Goal: Task Accomplishment & Management: Complete application form

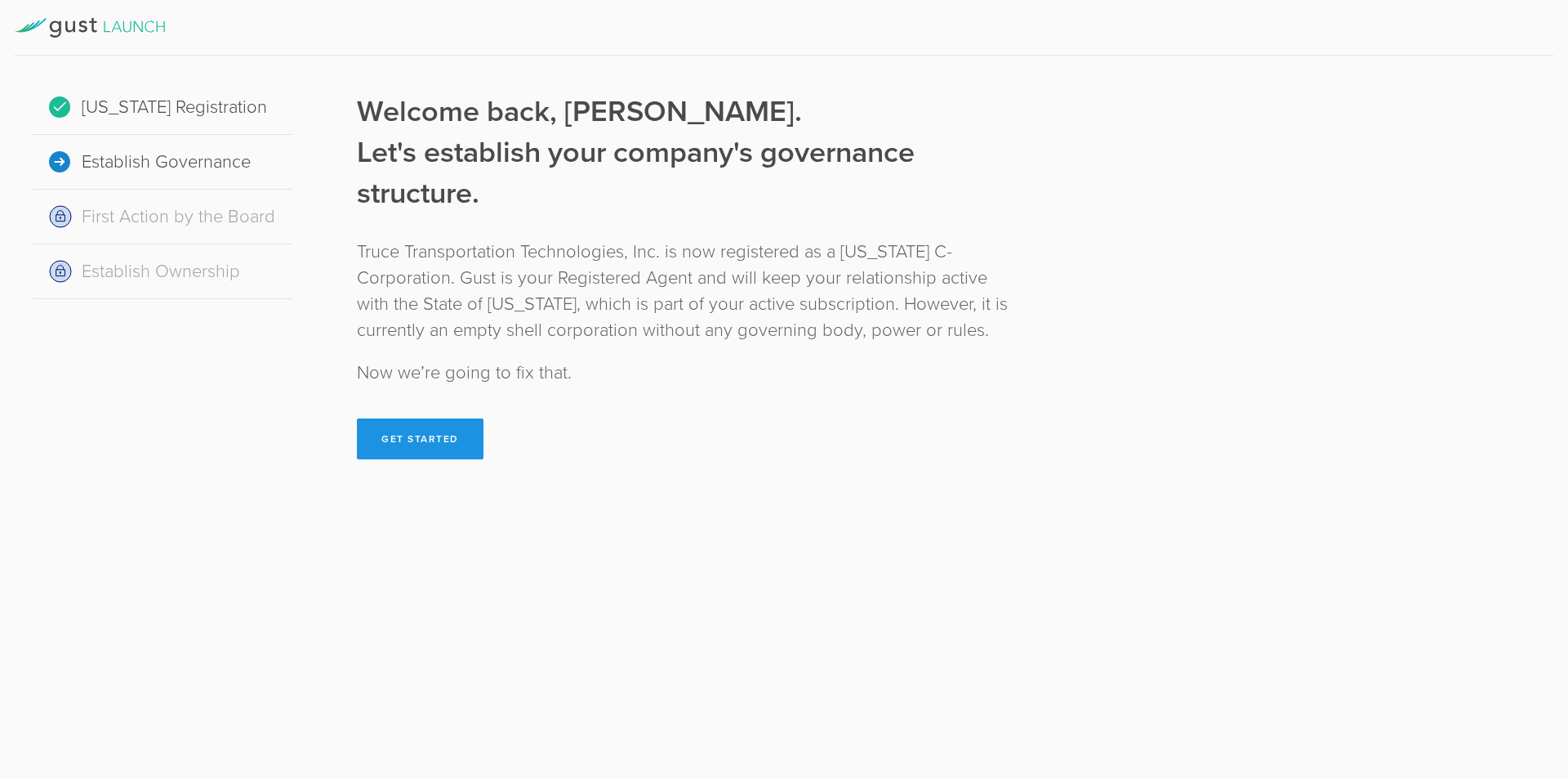
click at [426, 436] on button "Get Started" at bounding box center [420, 439] width 127 height 41
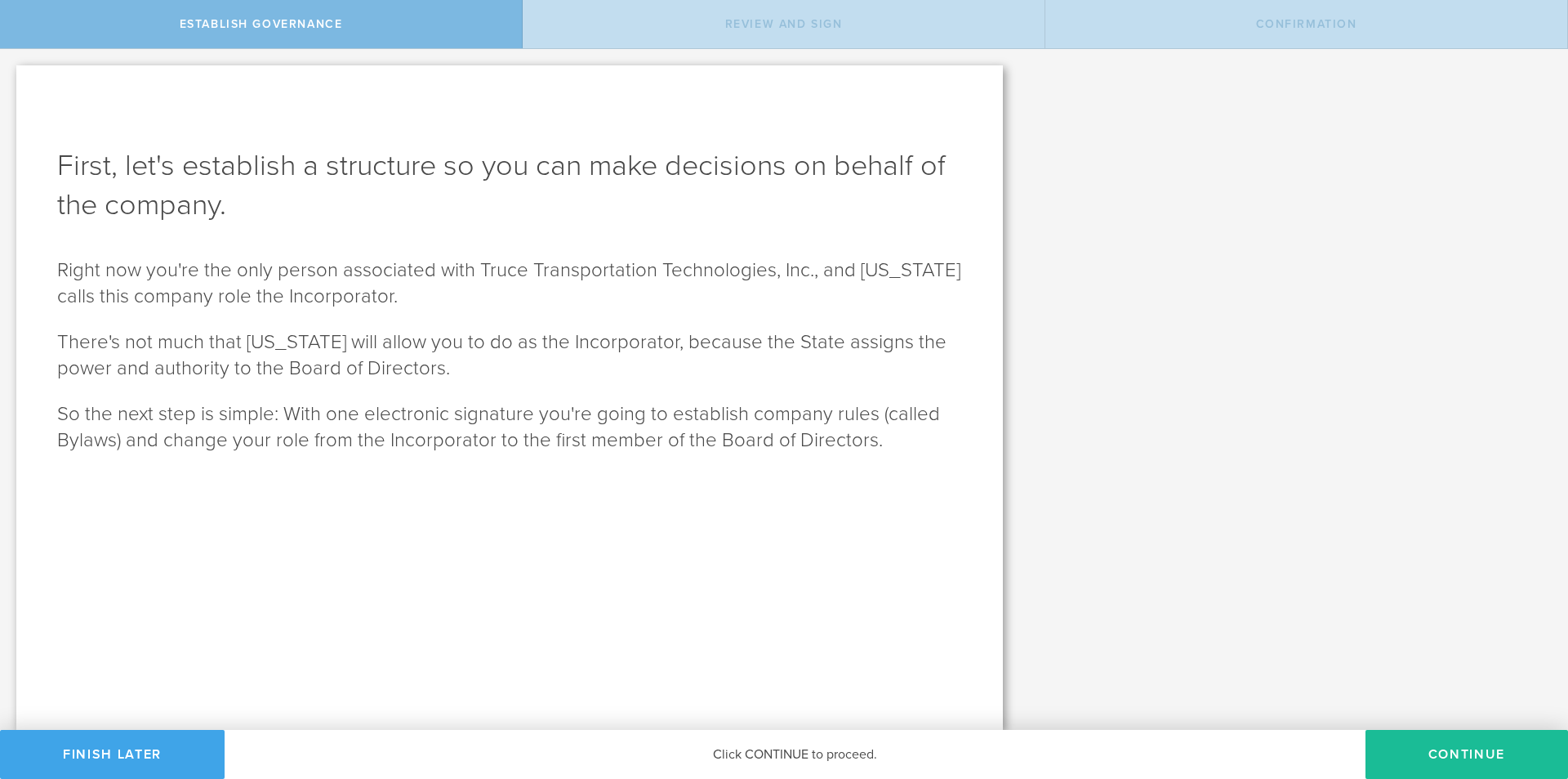
click at [139, 750] on button "Finish Later" at bounding box center [112, 755] width 224 height 49
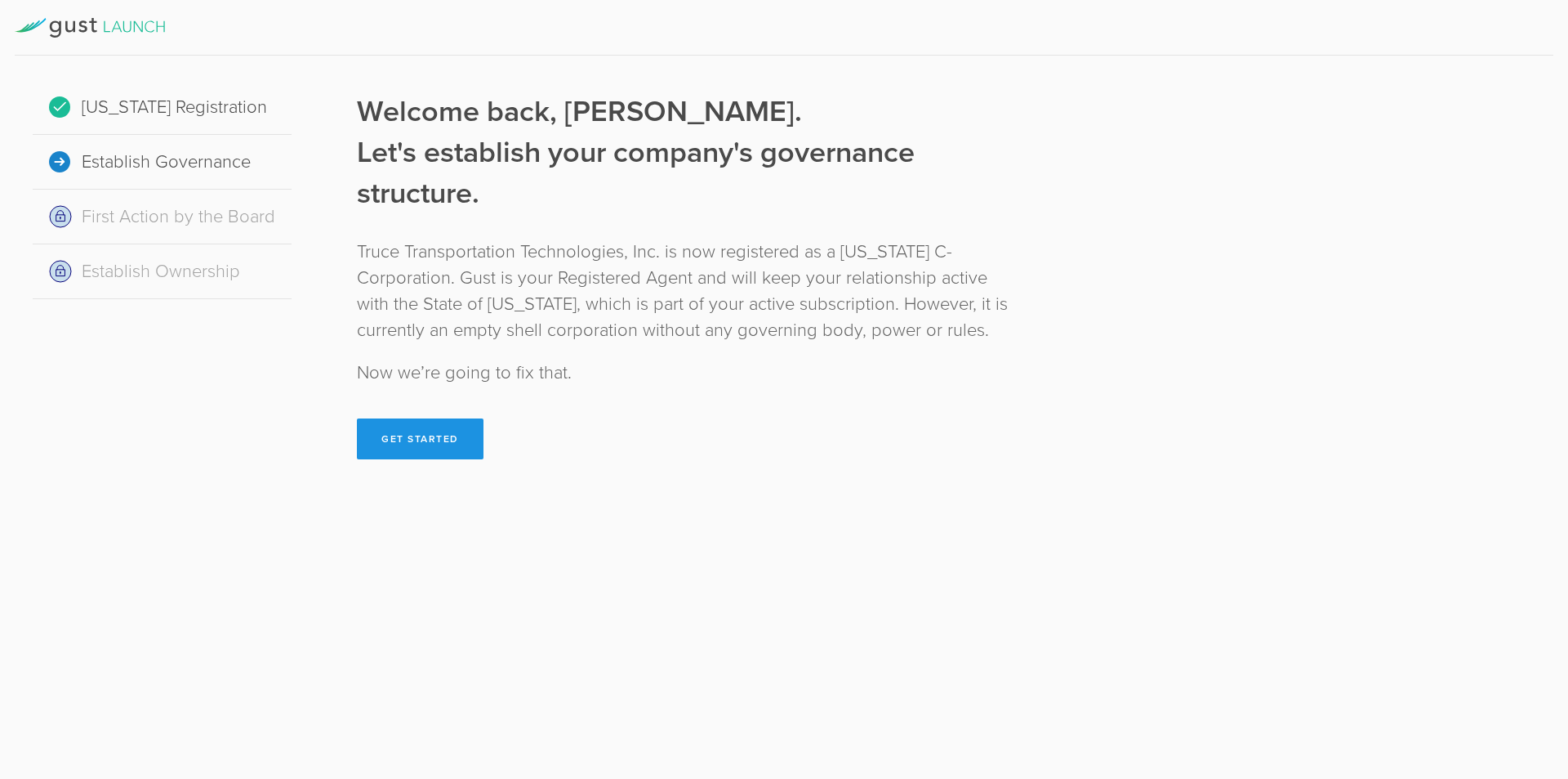
click at [455, 440] on button "Get Started" at bounding box center [420, 439] width 127 height 41
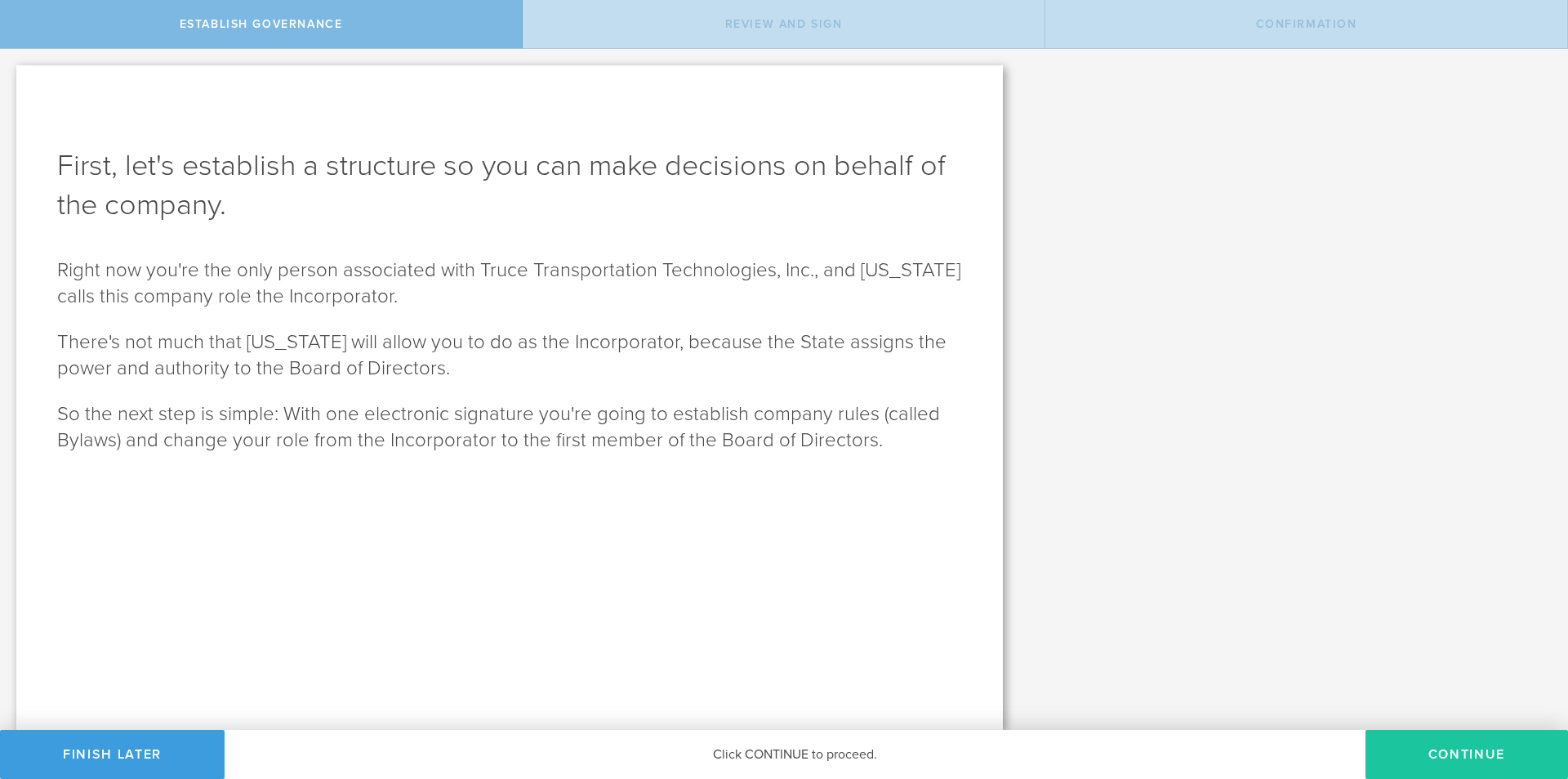
click at [1439, 750] on button "Continue" at bounding box center [1466, 755] width 202 height 49
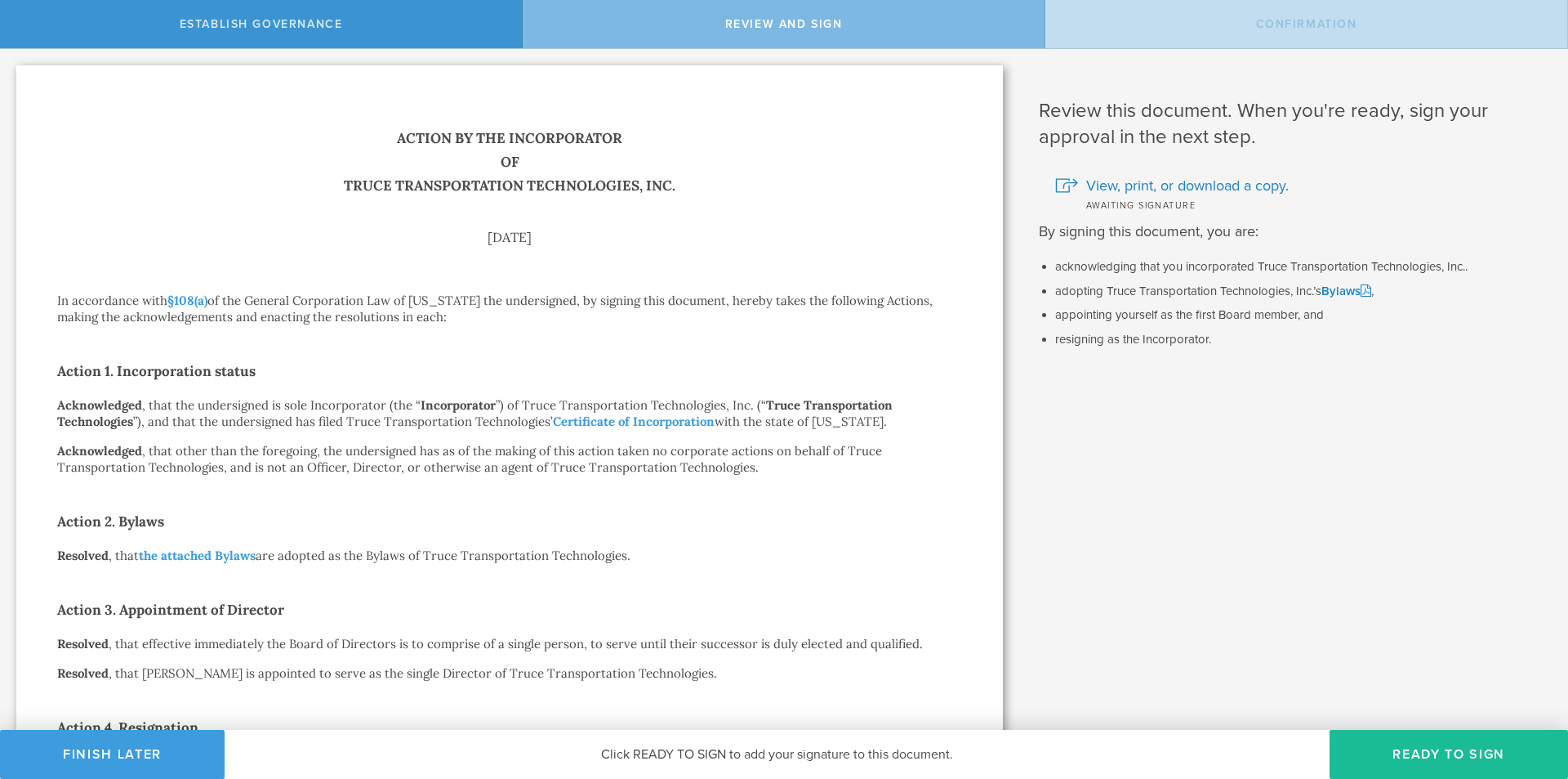
click at [951, 235] on div "[DATE]" at bounding box center [510, 237] width 905 height 13
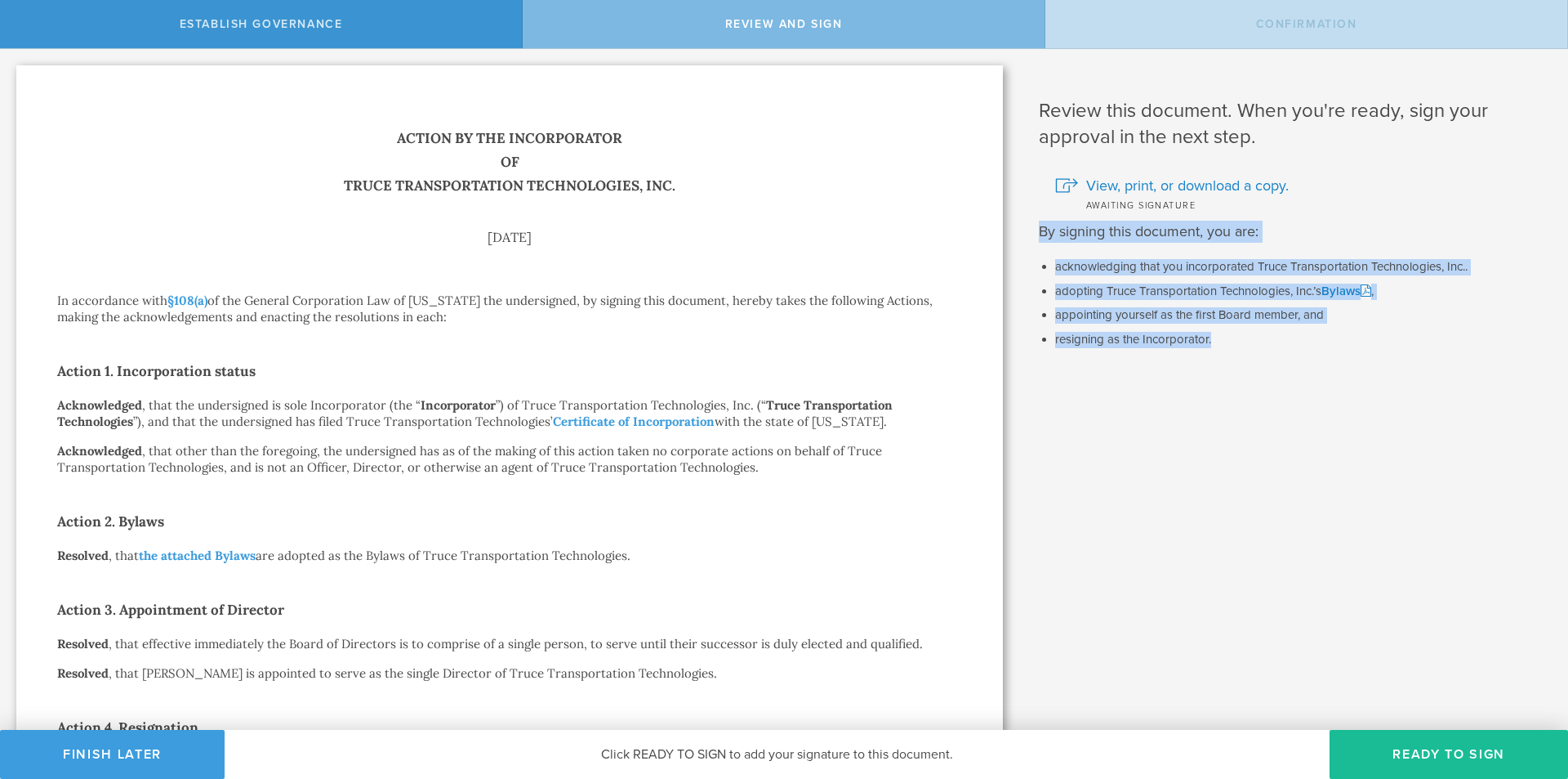
drag, startPoint x: 1555, startPoint y: 202, endPoint x: 1568, endPoint y: 507, distance: 305.3
click at [1568, 507] on div "First, let's establish a structure so you can make decisions on behalf of the c…" at bounding box center [784, 389] width 1568 height 681
click at [1039, 590] on div "Review this document. When you're ready, sign your approval in the next step. V…" at bounding box center [1294, 502] width 549 height 907
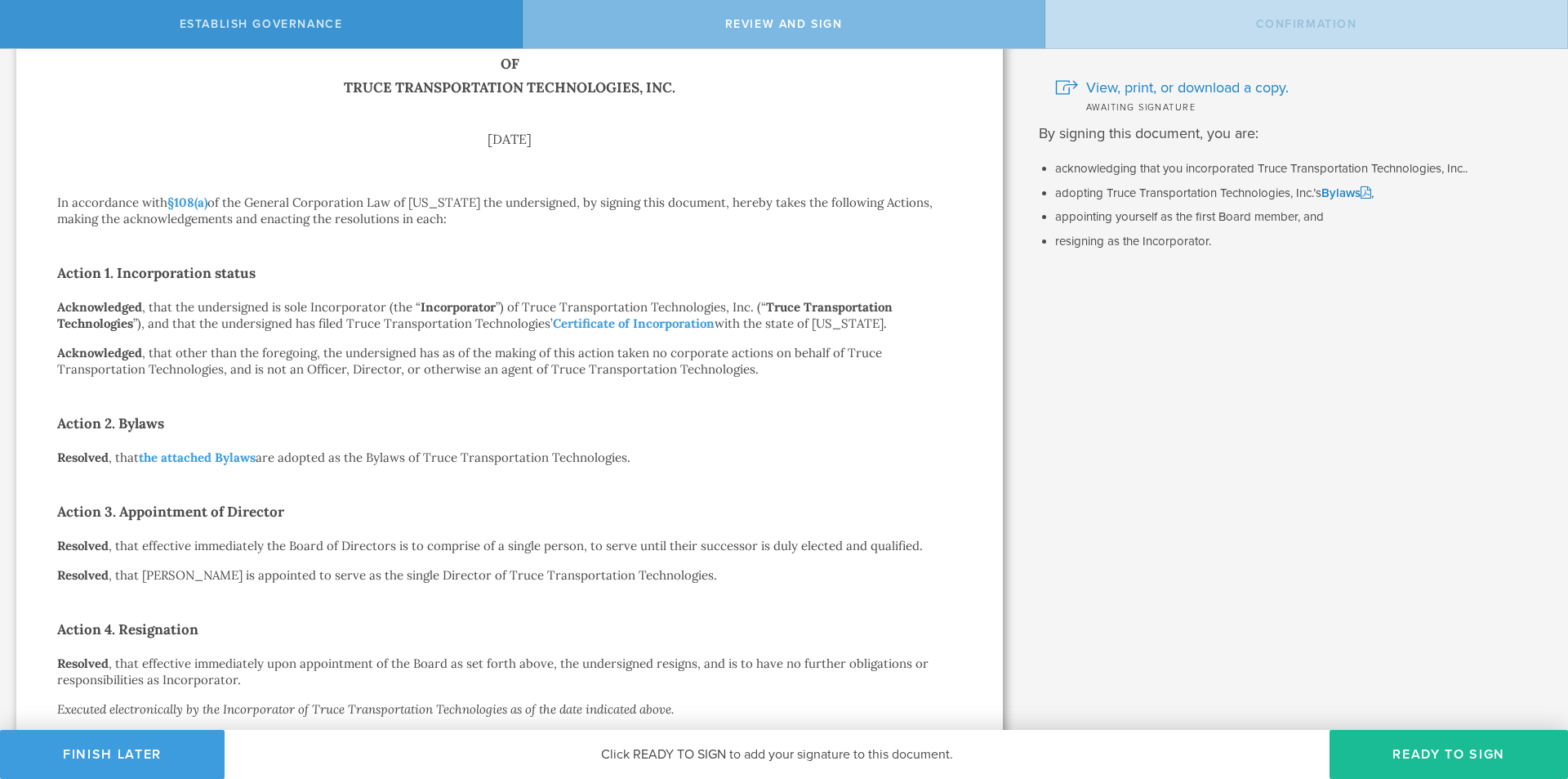
scroll to position [225, 0]
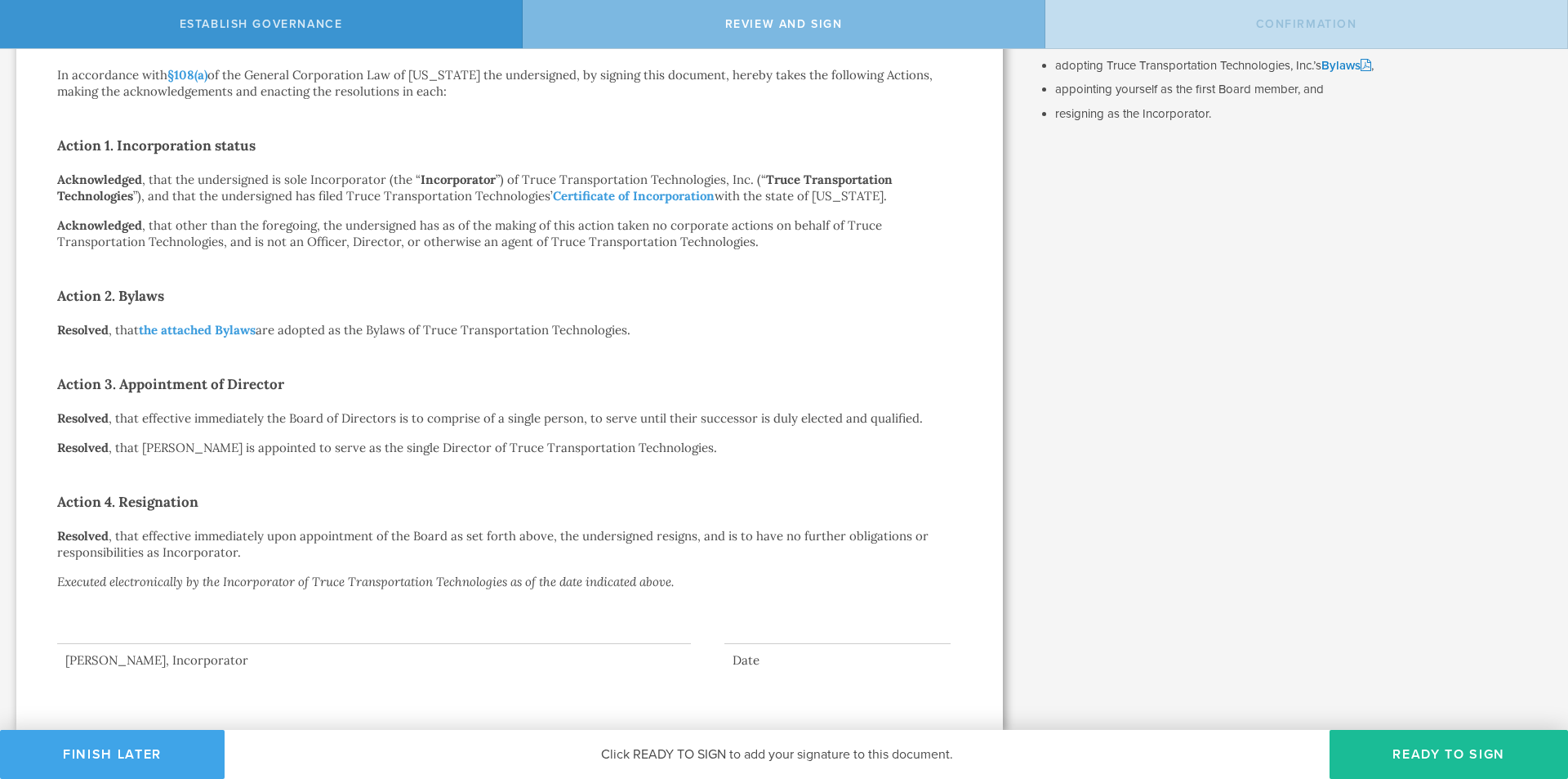
click at [168, 745] on button "Finish Later" at bounding box center [112, 755] width 224 height 49
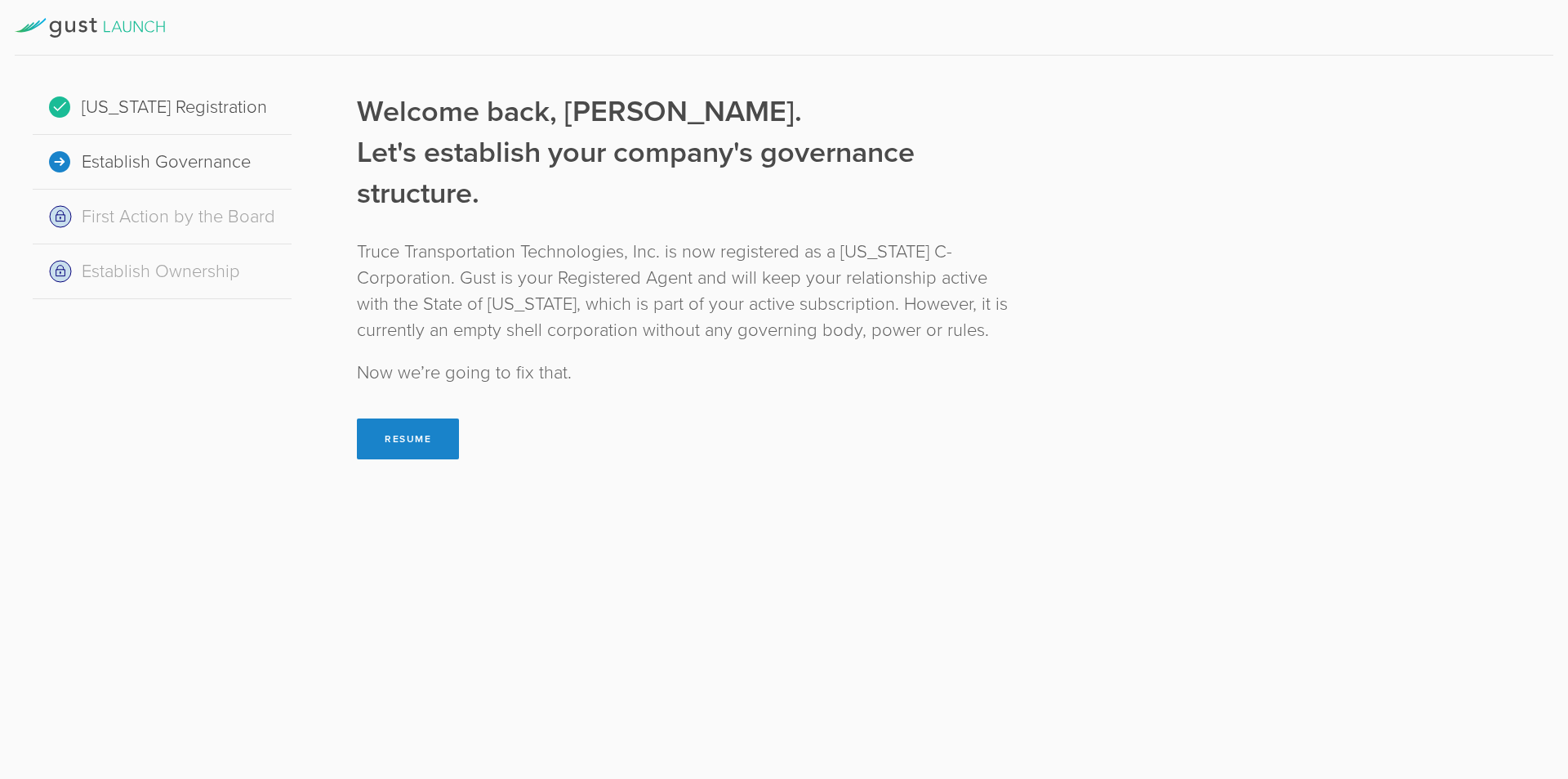
click at [155, 101] on div "[US_STATE] Registration" at bounding box center [162, 107] width 259 height 55
click at [157, 211] on div "First Action by the Board" at bounding box center [162, 217] width 259 height 55
click at [403, 443] on button "Resume" at bounding box center [408, 439] width 102 height 41
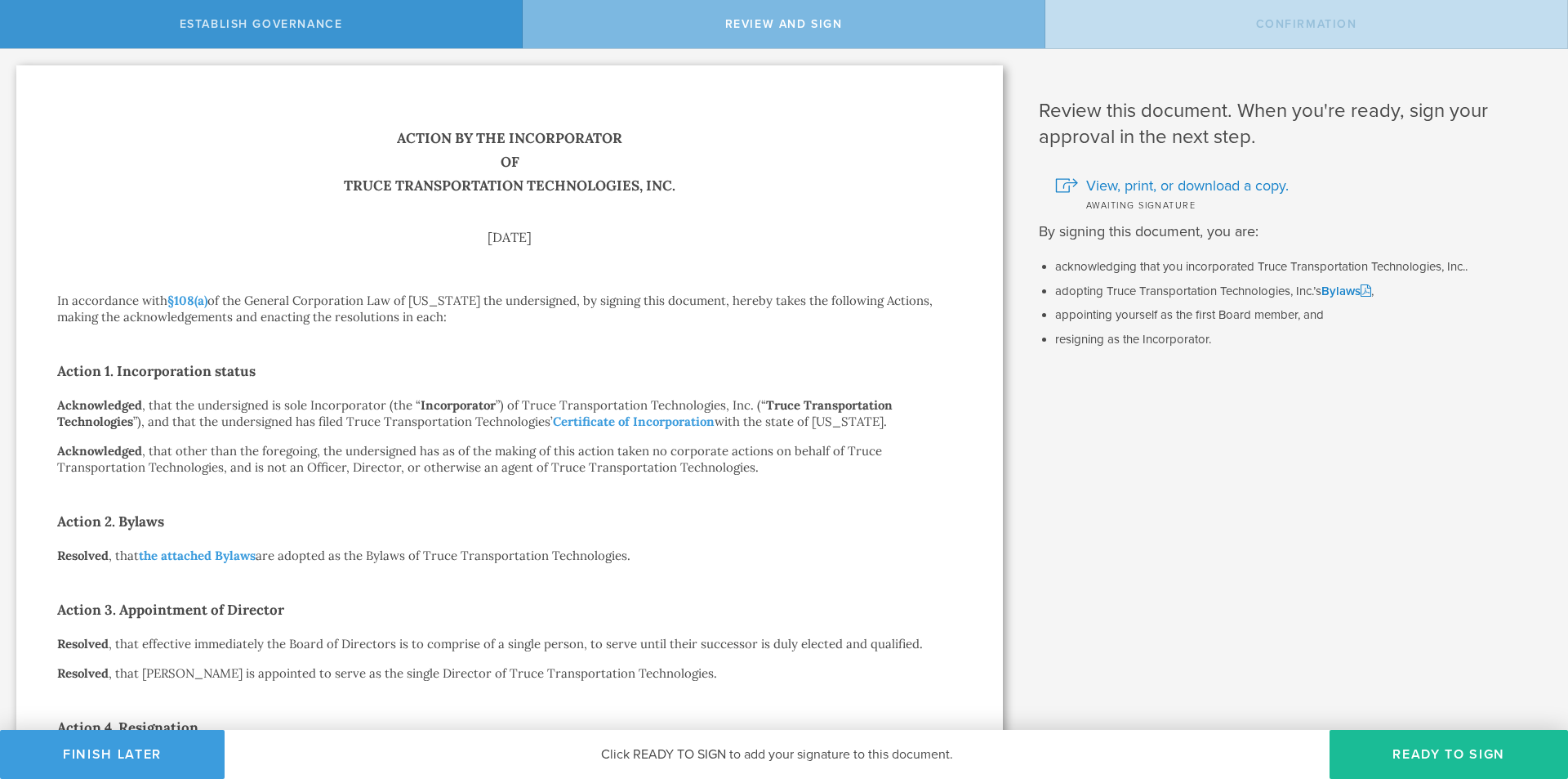
scroll to position [225, 0]
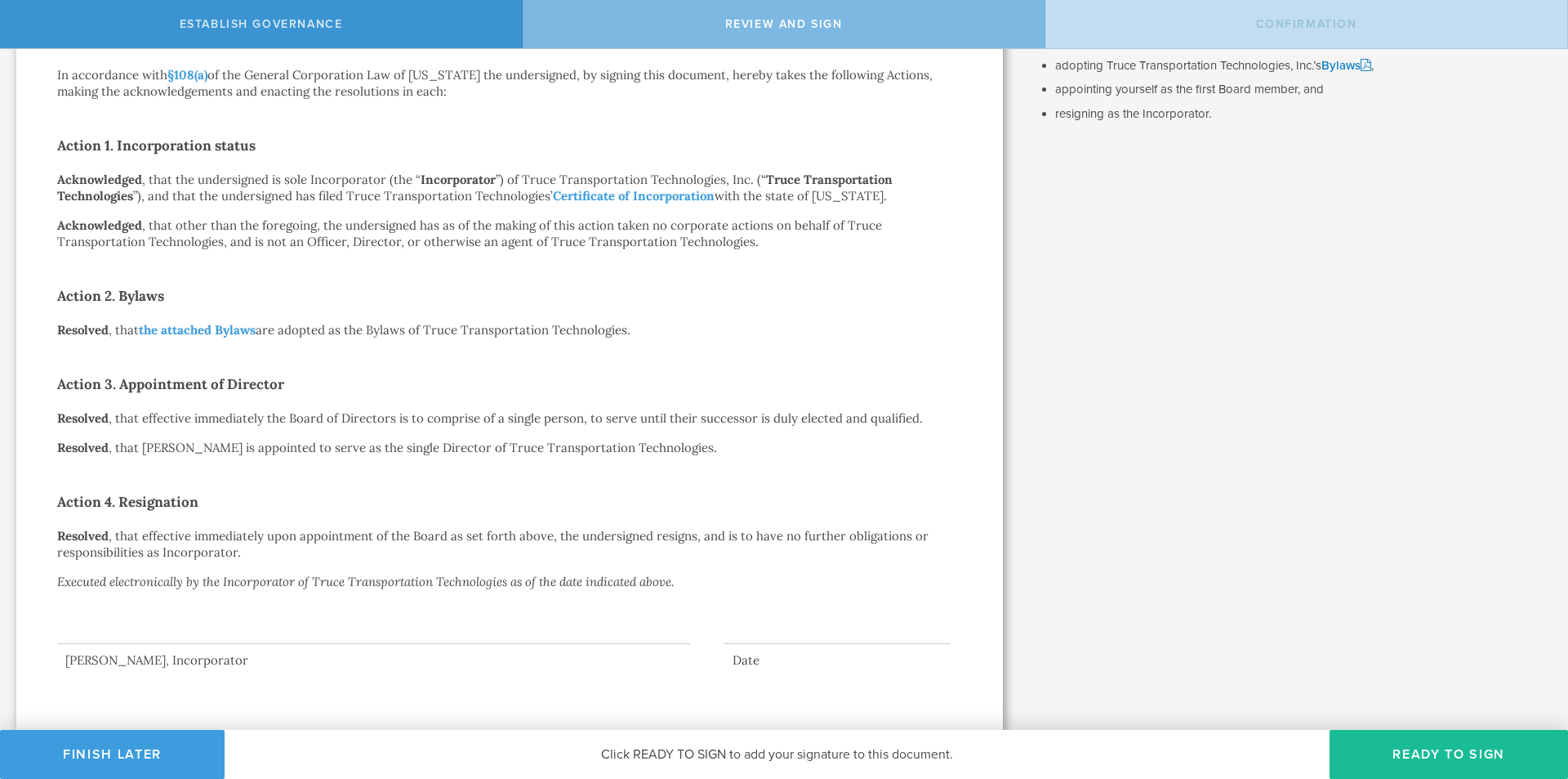
click at [541, 635] on div at bounding box center [374, 612] width 634 height 66
click at [411, 632] on div at bounding box center [374, 612] width 634 height 66
click at [1444, 753] on button "Ready to Sign" at bounding box center [1449, 755] width 239 height 49
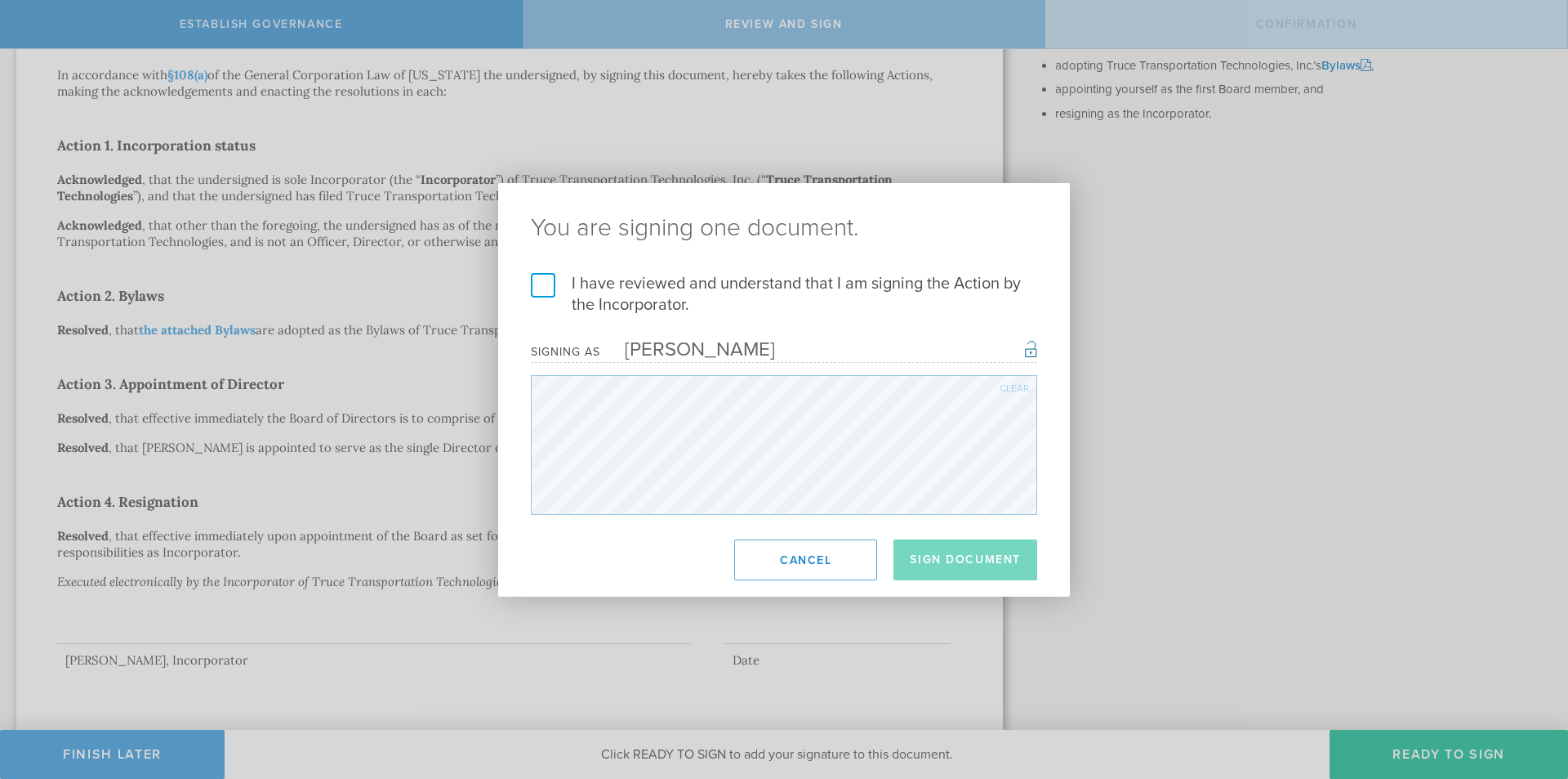
click at [547, 290] on label "I have reviewed and understand that I am signing the Action by the Incorporator." at bounding box center [784, 294] width 506 height 43
click at [0, 0] on input "I have reviewed and understand that I am signing the Action by the Incorporator." at bounding box center [0, 0] width 0 height 0
click at [1003, 561] on button "Sign Document" at bounding box center [965, 560] width 144 height 41
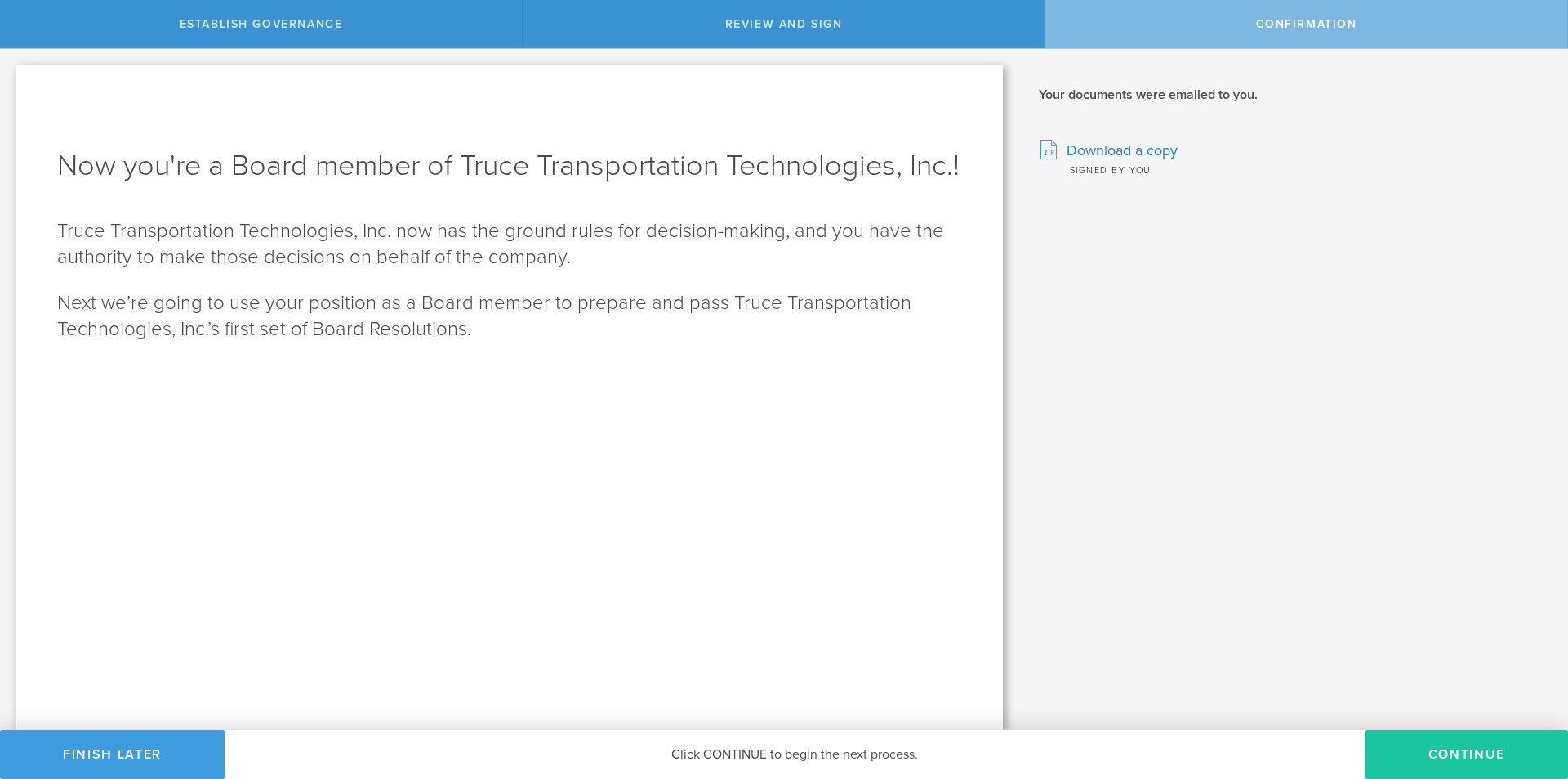
click at [1433, 745] on button "Continue" at bounding box center [1466, 755] width 202 height 49
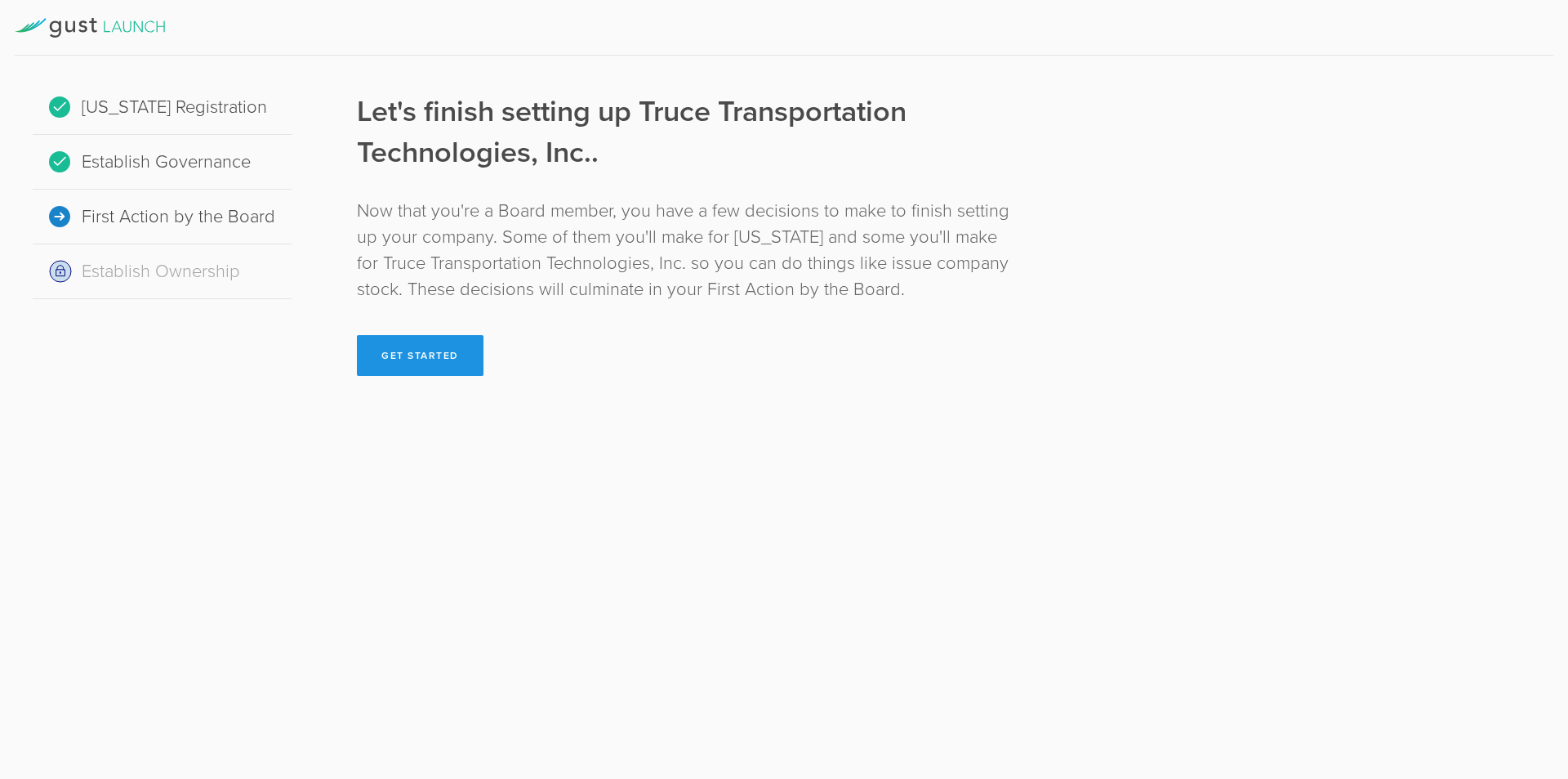
click at [448, 350] on button "Get Started" at bounding box center [420, 355] width 127 height 41
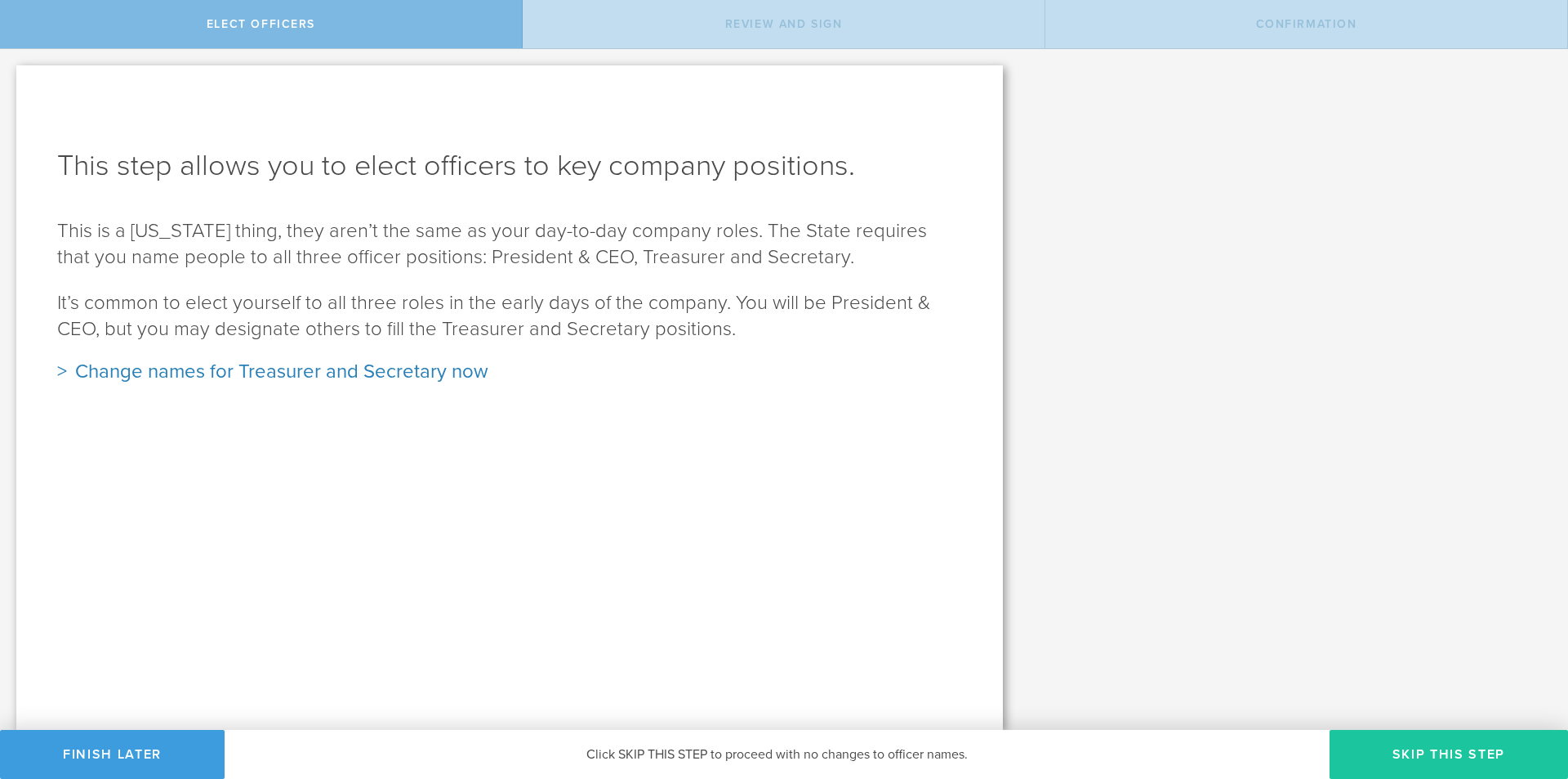
click at [1447, 759] on button "Skip this step" at bounding box center [1449, 755] width 239 height 49
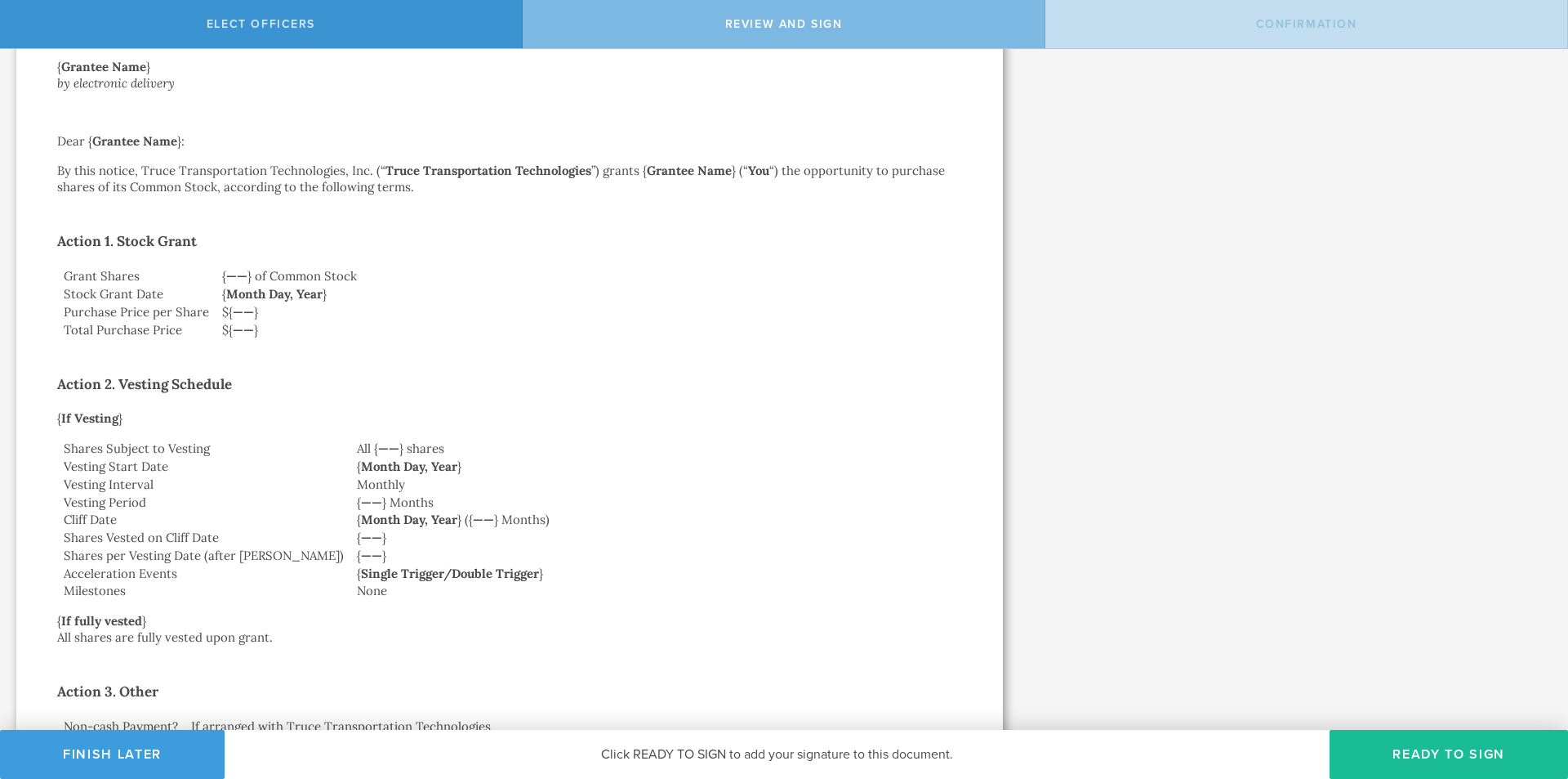
scroll to position [2674, 0]
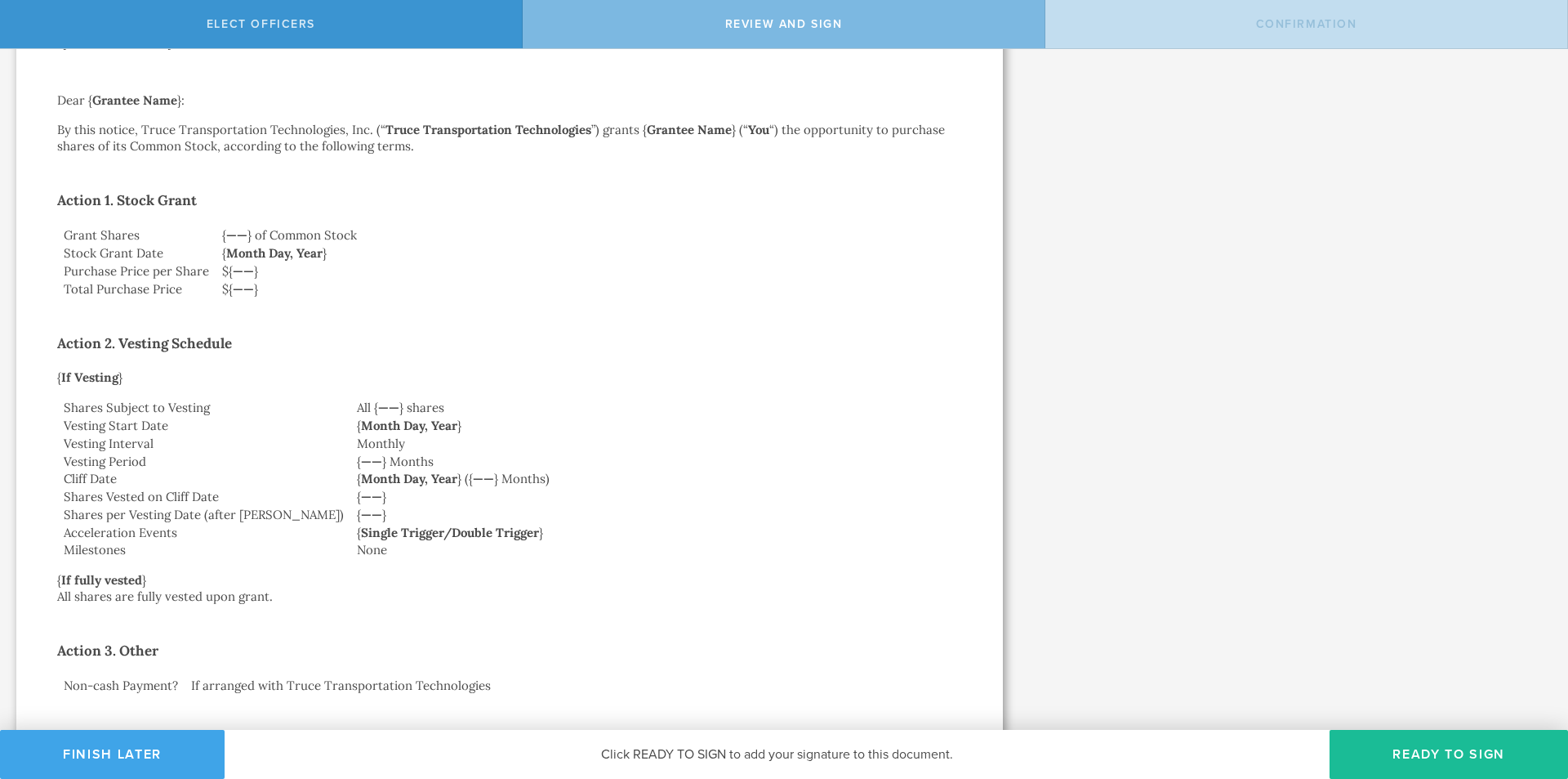
click at [171, 769] on button "Finish Later" at bounding box center [112, 755] width 224 height 49
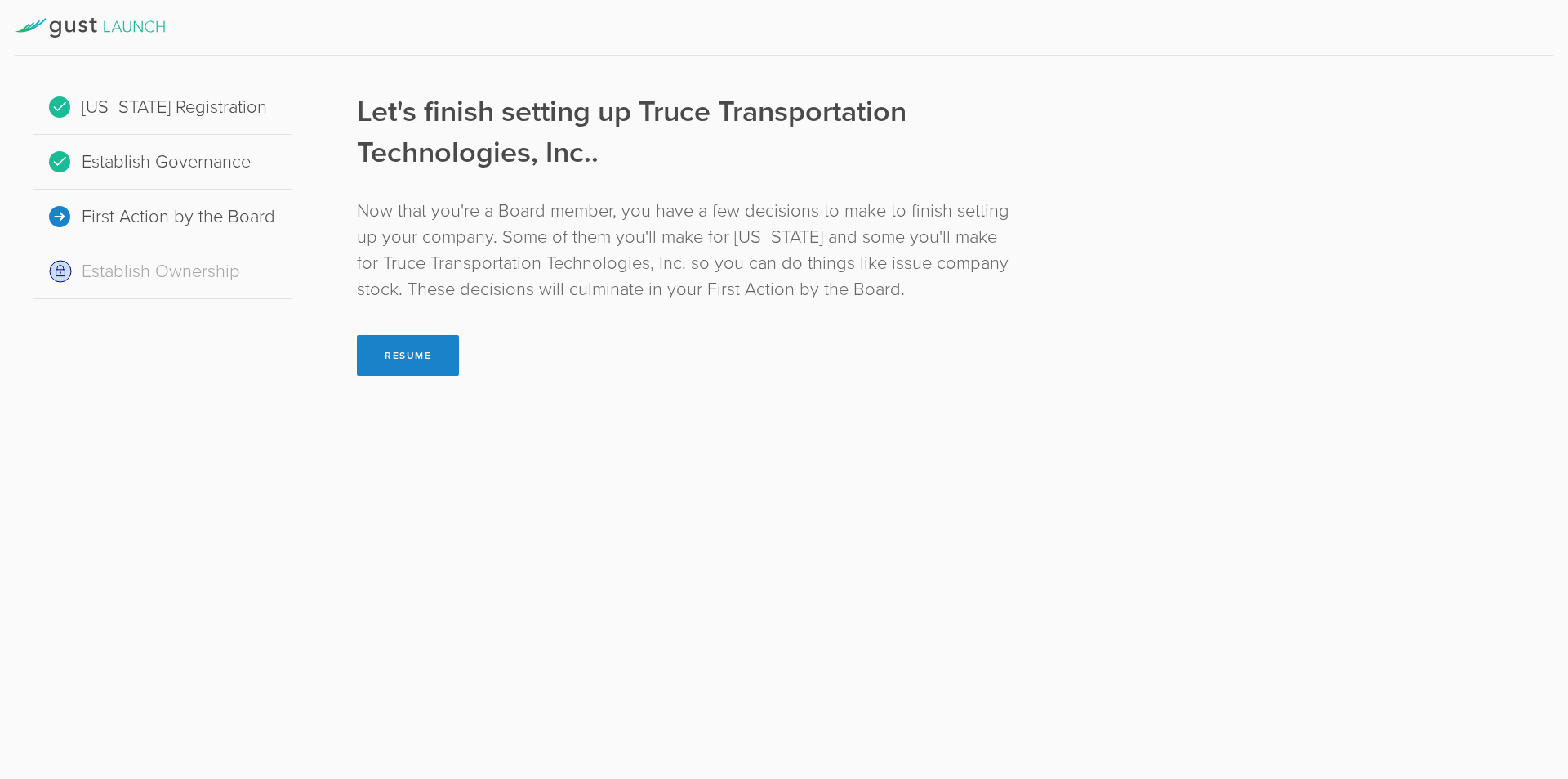
click at [207, 279] on div "Establish Ownership" at bounding box center [162, 271] width 259 height 55
click at [608, 296] on div "Now that you're a Board member, you have a few decisions to make to finish sett…" at bounding box center [684, 250] width 656 height 104
click at [420, 356] on button "Resume" at bounding box center [408, 355] width 102 height 41
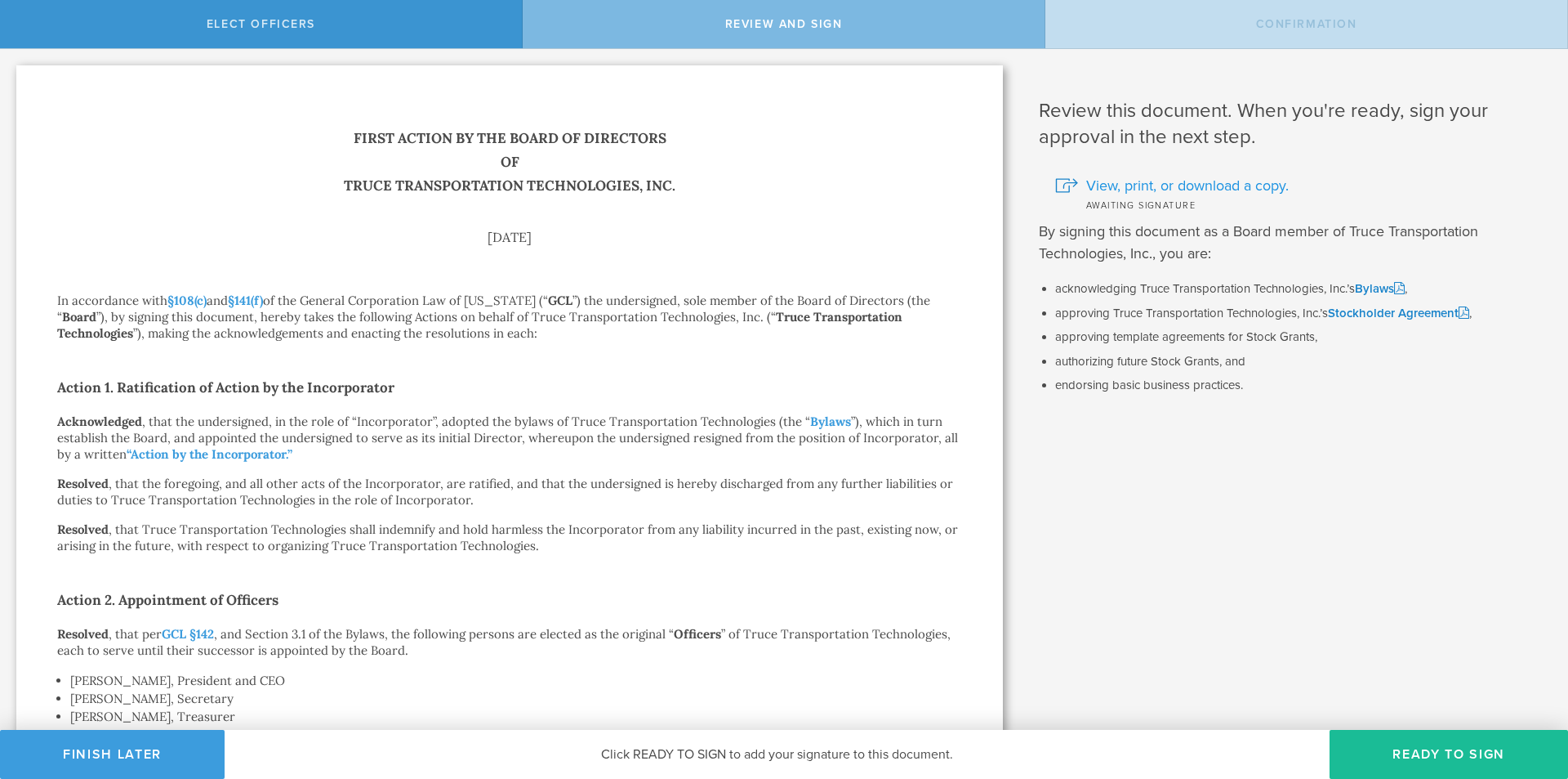
click at [1210, 182] on span "View, print, or download a copy." at bounding box center [1188, 185] width 202 height 21
